Goal: Task Accomplishment & Management: Complete application form

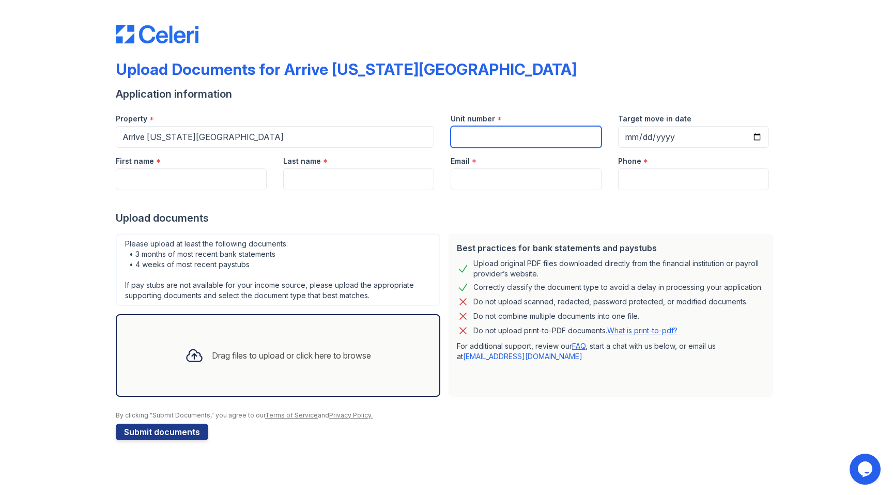
click at [516, 144] on input "Unit number" at bounding box center [525, 137] width 151 height 22
type input "4605"
click at [759, 136] on input "Target move in date" at bounding box center [693, 137] width 151 height 22
type input "2025-09-29"
click at [135, 178] on input "First name" at bounding box center [191, 179] width 151 height 22
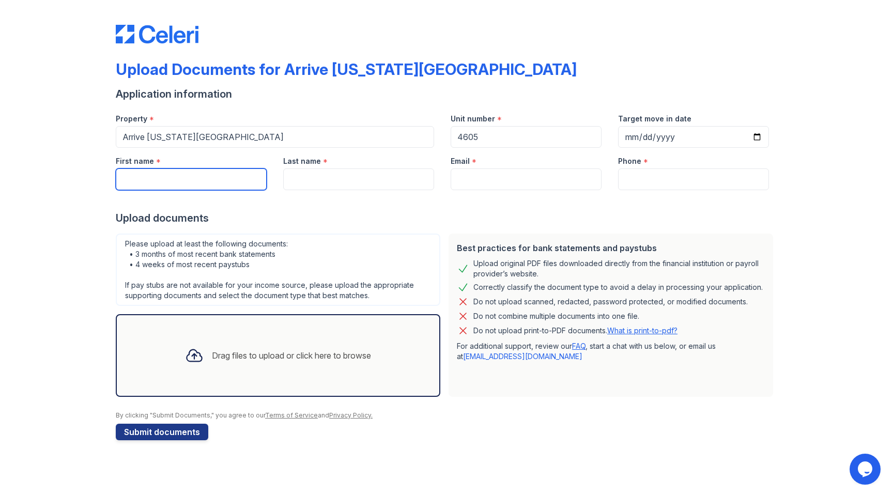
type input "CODY"
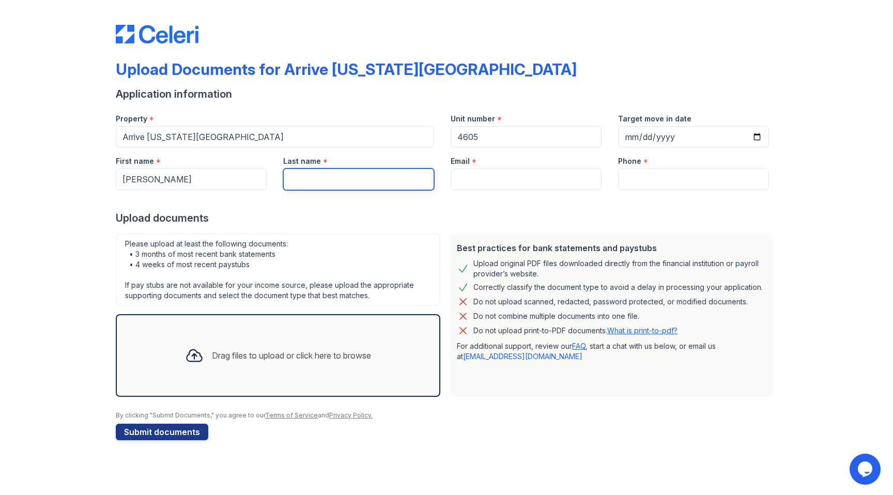
type input "Gonsowski"
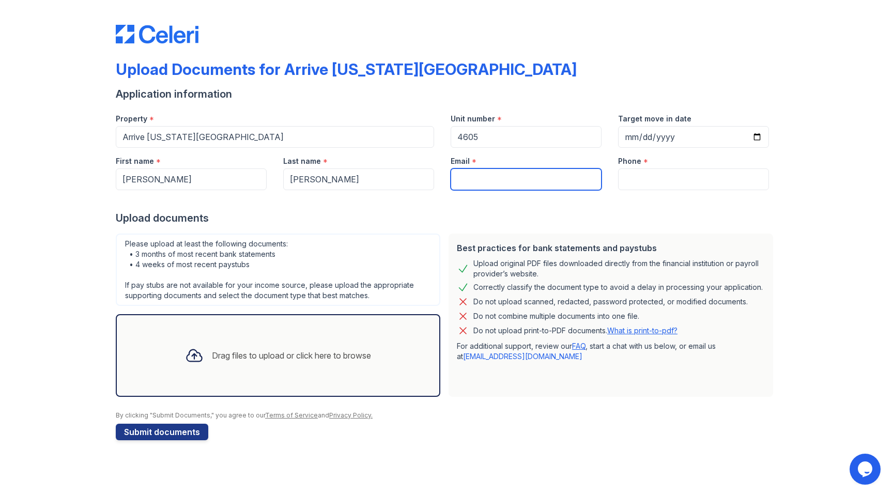
type input "cjgonsowsk@gmail.com"
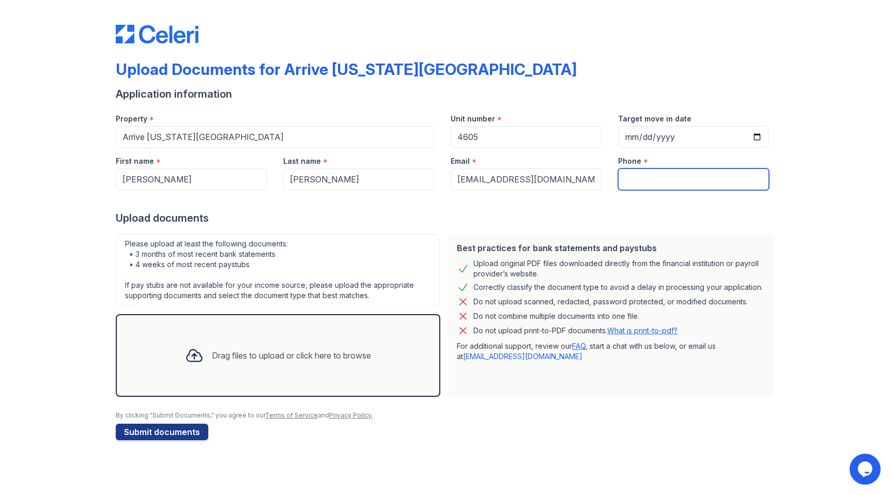
type input "6785239075"
click at [758, 136] on input "2025-09-29" at bounding box center [693, 137] width 151 height 22
type input "2025-10-01"
click at [235, 349] on div "Drag files to upload or click here to browse" at bounding box center [291, 355] width 159 height 12
click at [259, 353] on div "Drag files to upload or click here to browse" at bounding box center [291, 355] width 159 height 12
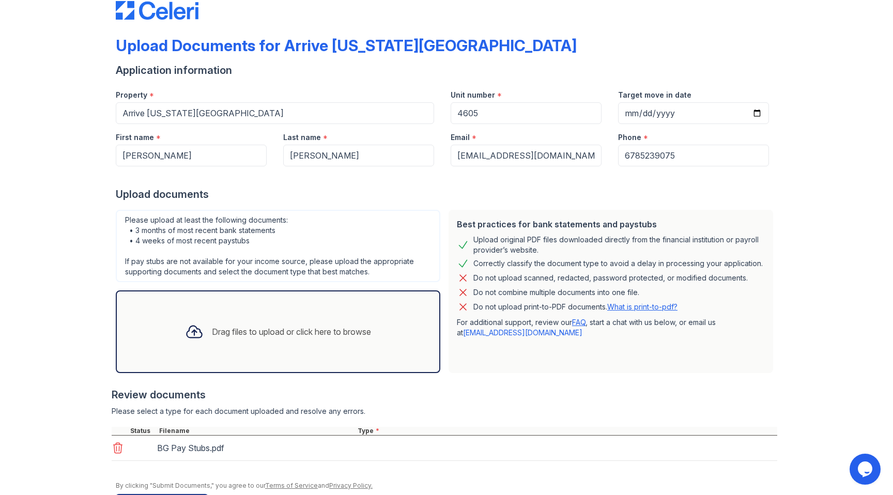
scroll to position [60, 0]
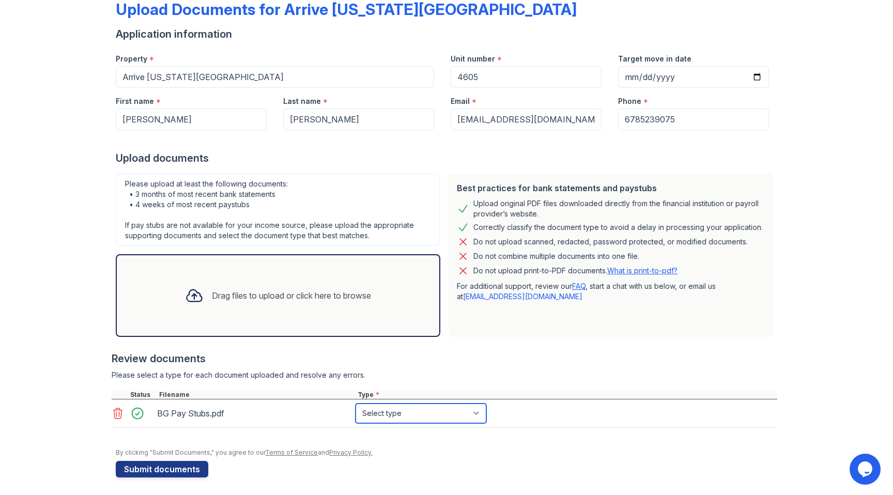
click at [455, 416] on select "Select type Paystub Bank Statement Offer Letter Tax Documents Benefit Award Let…" at bounding box center [420, 413] width 131 height 20
select select "paystub"
click at [355, 403] on select "Select type Paystub Bank Statement Offer Letter Tax Documents Benefit Award Let…" at bounding box center [420, 413] width 131 height 20
click at [145, 130] on div at bounding box center [446, 140] width 661 height 21
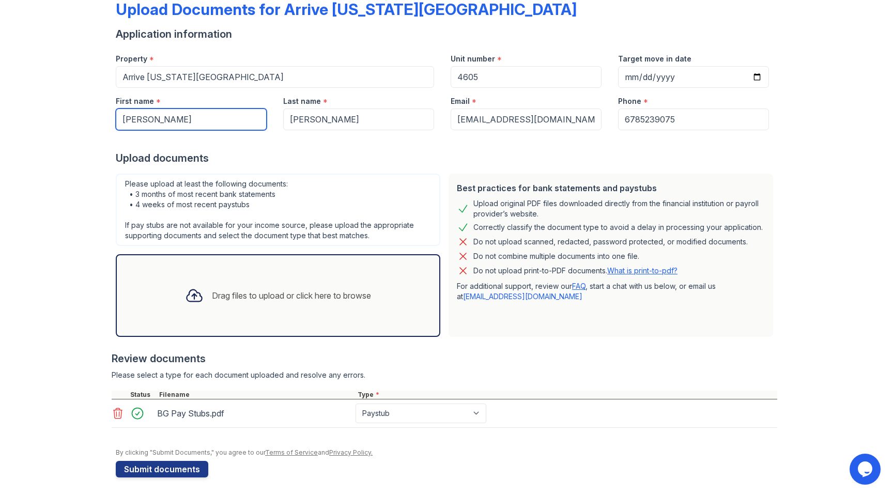
click at [145, 129] on input "CODY" at bounding box center [191, 119] width 151 height 22
type input "Cody"
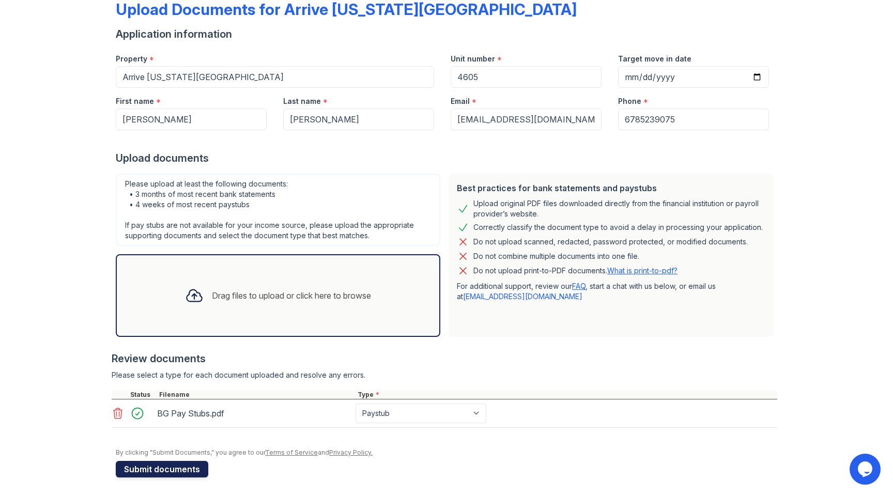
click at [146, 474] on button "Submit documents" at bounding box center [162, 469] width 92 height 17
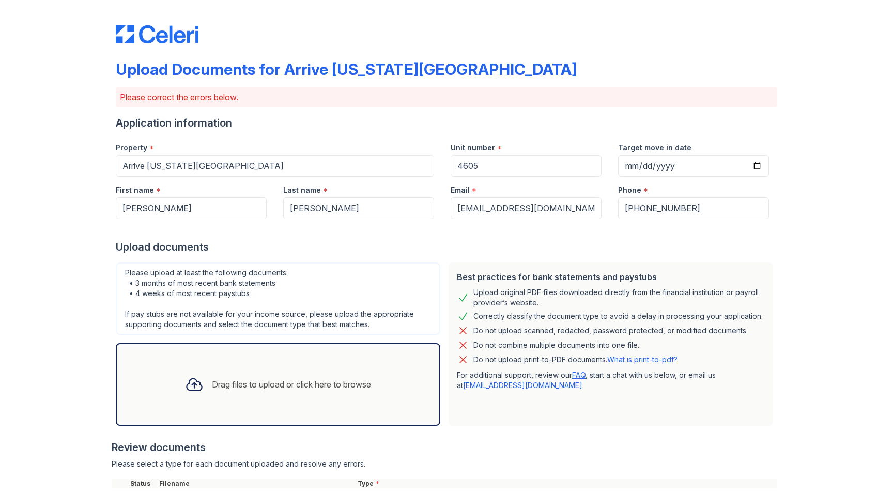
scroll to position [130, 0]
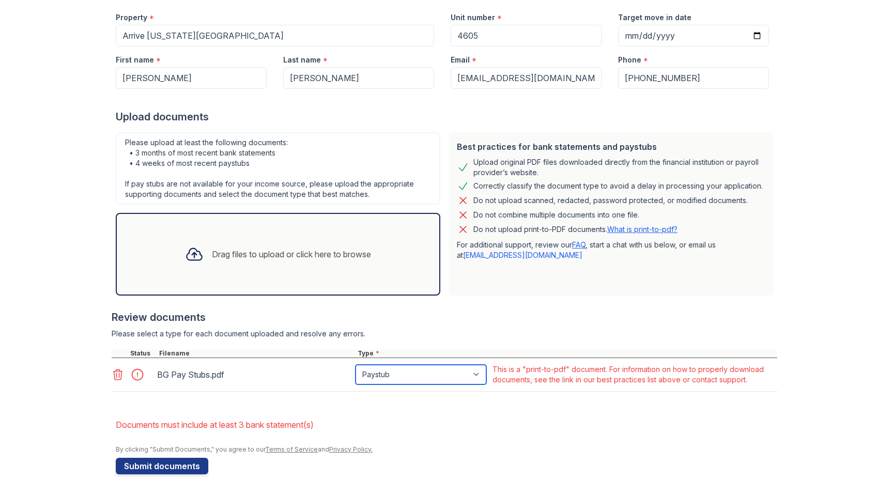
click at [430, 378] on select "Paystub Bank Statement Offer Letter Tax Documents Benefit Award Letter Investme…" at bounding box center [420, 375] width 131 height 20
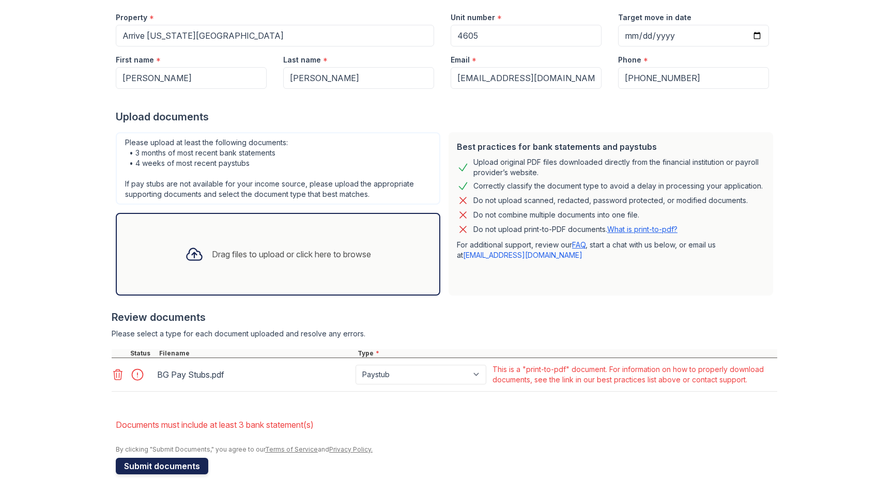
click at [152, 466] on button "Submit documents" at bounding box center [162, 466] width 92 height 17
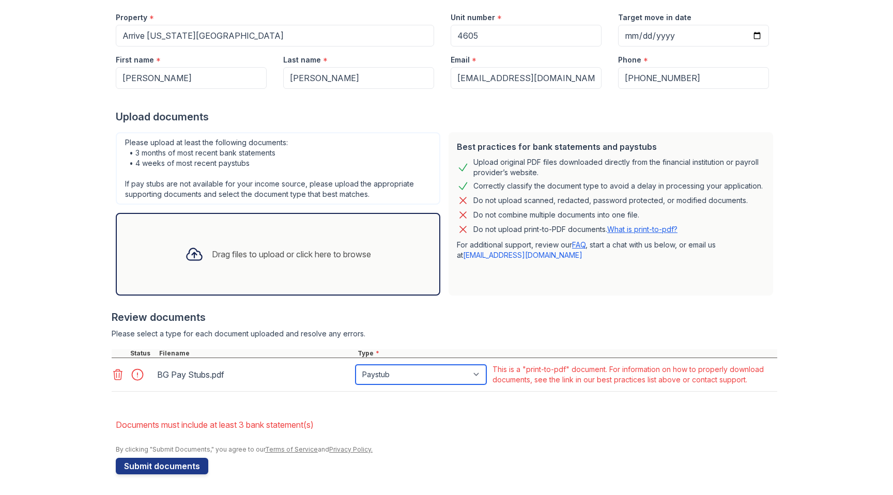
click at [456, 375] on select "Paystub Bank Statement Offer Letter Tax Documents Benefit Award Letter Investme…" at bounding box center [420, 375] width 131 height 20
select select "other"
click at [355, 365] on select "Paystub Bank Statement Offer Letter Tax Documents Benefit Award Letter Investme…" at bounding box center [420, 375] width 131 height 20
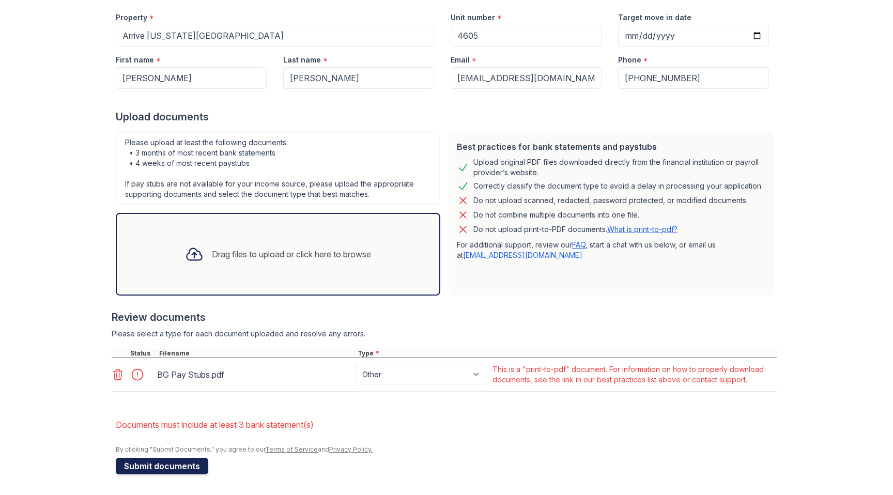
click at [166, 469] on button "Submit documents" at bounding box center [162, 466] width 92 height 17
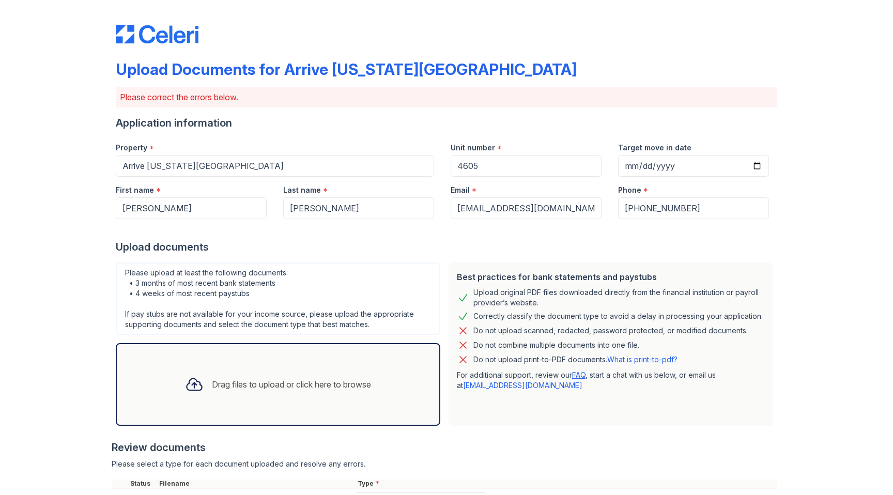
scroll to position [125, 0]
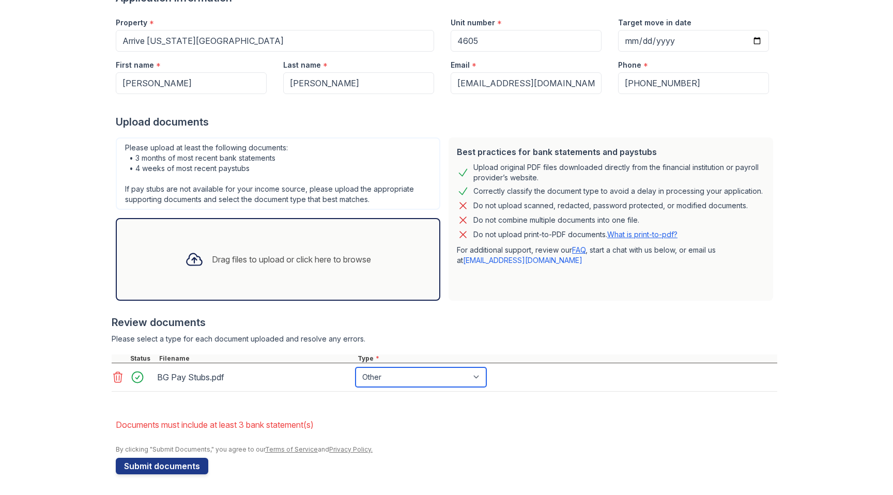
click at [400, 380] on select "Paystub Bank Statement Offer Letter Tax Documents Benefit Award Letter Investme…" at bounding box center [420, 377] width 131 height 20
select select "paystub"
click at [355, 367] on select "Paystub Bank Statement Offer Letter Tax Documents Benefit Award Letter Investme…" at bounding box center [420, 377] width 131 height 20
click at [179, 463] on button "Submit documents" at bounding box center [162, 466] width 92 height 17
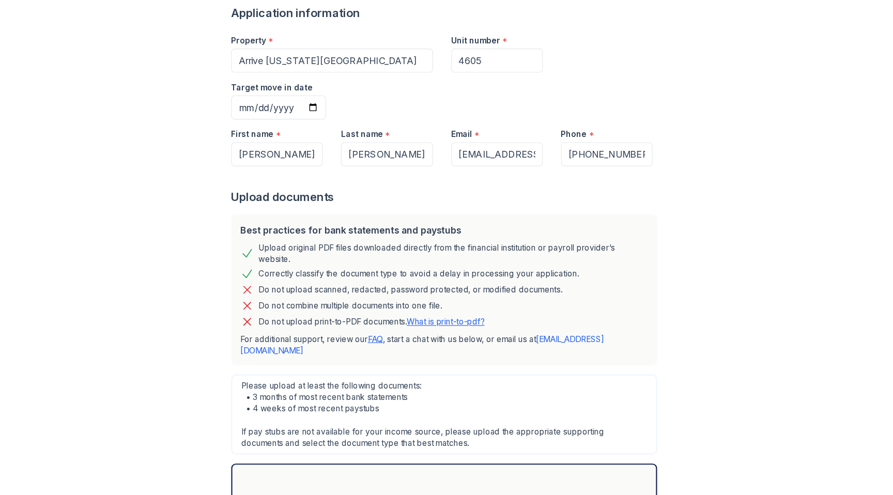
scroll to position [67, 0]
